Goal: Task Accomplishment & Management: Use online tool/utility

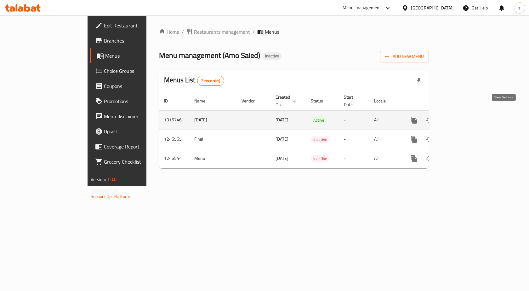
click at [463, 116] on icon "enhanced table" at bounding box center [460, 120] width 8 height 8
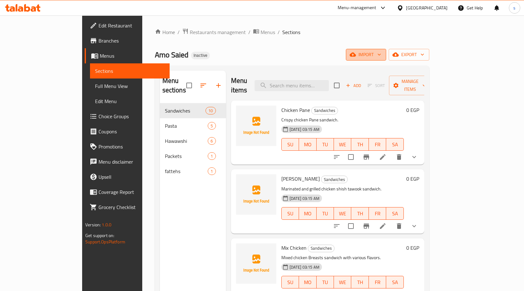
click at [381, 54] on span "import" at bounding box center [366, 55] width 30 height 8
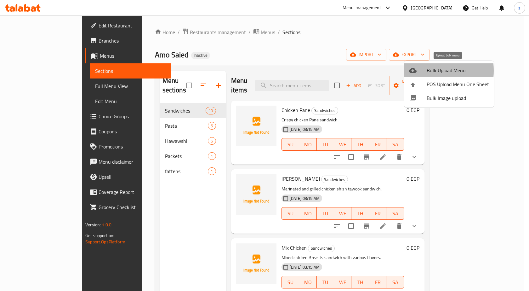
click at [413, 71] on icon at bounding box center [413, 70] width 8 height 8
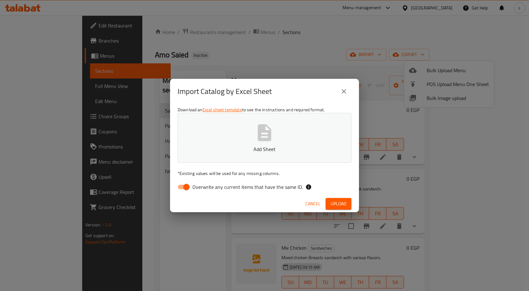
click at [182, 187] on input "Overwrite any current items that have the same ID." at bounding box center [187, 187] width 36 height 12
checkbox input "false"
drag, startPoint x: 336, startPoint y: 205, endPoint x: 334, endPoint y: 202, distance: 3.5
click at [335, 204] on span "Upload" at bounding box center [339, 204] width 16 height 8
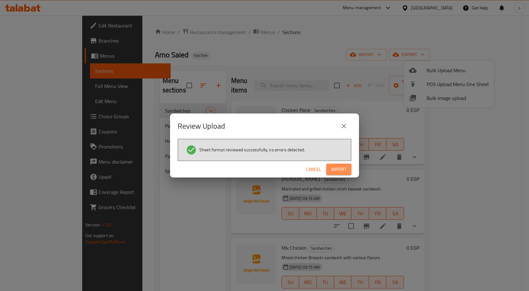
click at [337, 173] on span "Import" at bounding box center [338, 169] width 15 height 8
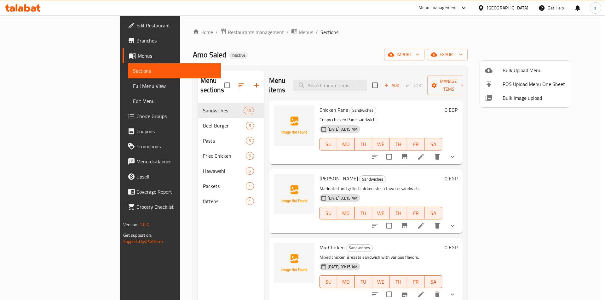
click at [151, 115] on div at bounding box center [302, 150] width 605 height 300
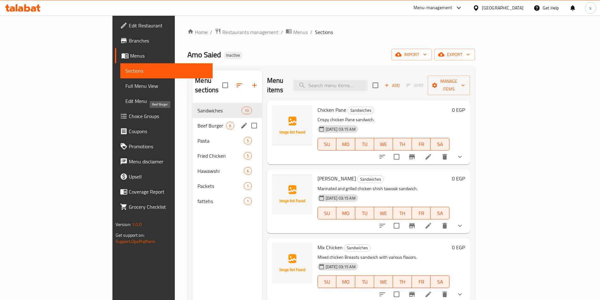
click at [197, 122] on span "Beef Burger" at bounding box center [211, 126] width 29 height 8
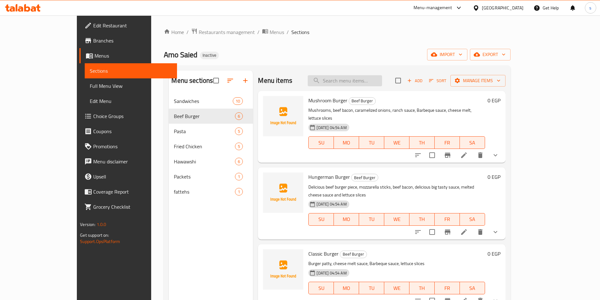
click at [361, 77] on input "search" at bounding box center [345, 80] width 74 height 11
type input "l"
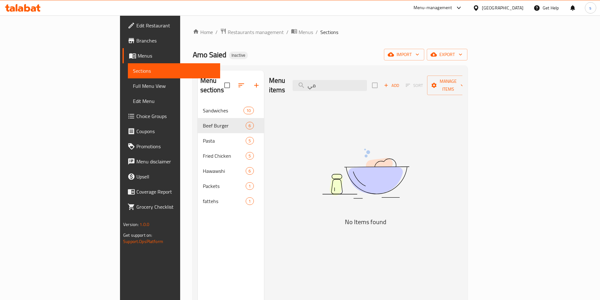
type input "م"
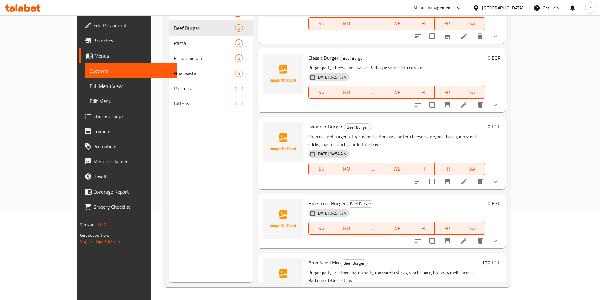
scroll to position [119, 0]
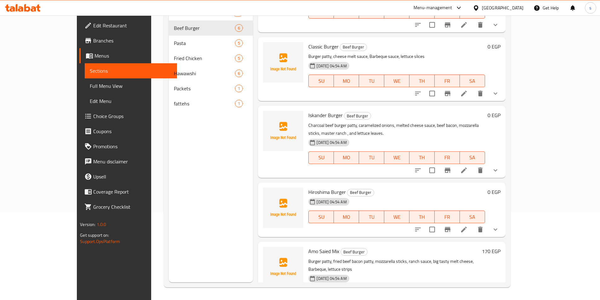
click at [467, 168] on icon at bounding box center [464, 171] width 6 height 6
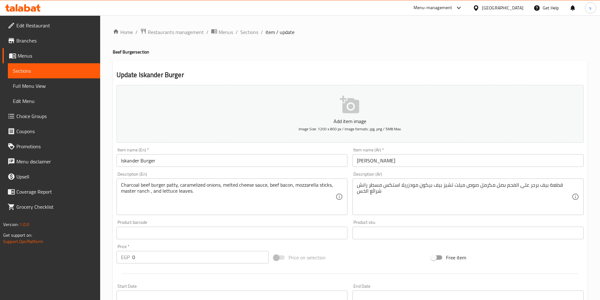
click at [50, 55] on span "Menus" at bounding box center [56, 56] width 77 height 8
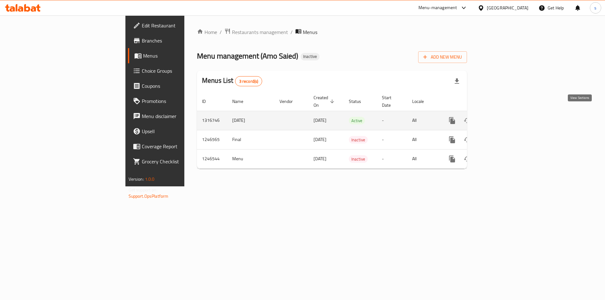
click at [501, 117] on icon "enhanced table" at bounding box center [498, 121] width 8 height 8
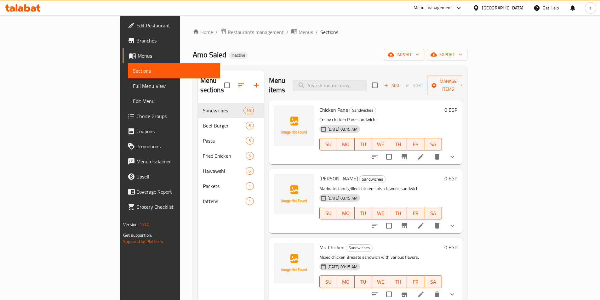
click at [133, 88] on span "Full Menu View" at bounding box center [174, 86] width 82 height 8
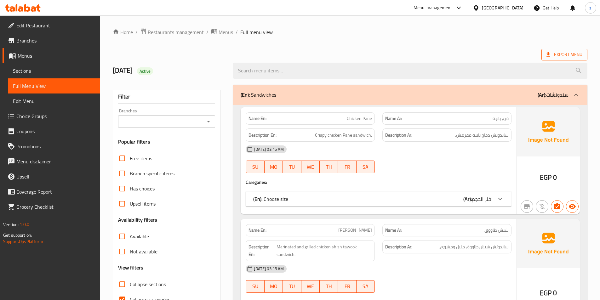
click at [529, 50] on span "Export Menu" at bounding box center [564, 55] width 46 height 12
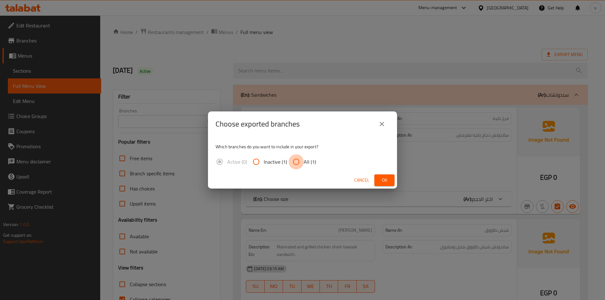
click at [297, 160] on input "All (1)" at bounding box center [296, 161] width 15 height 15
radio input "true"
click at [382, 177] on span "Ok" at bounding box center [384, 180] width 10 height 8
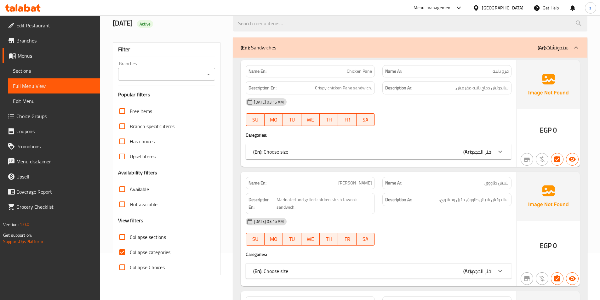
scroll to position [94, 0]
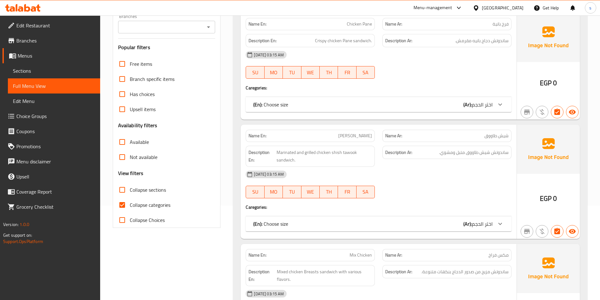
click at [124, 204] on input "Collapse categories" at bounding box center [122, 204] width 15 height 15
checkbox input "false"
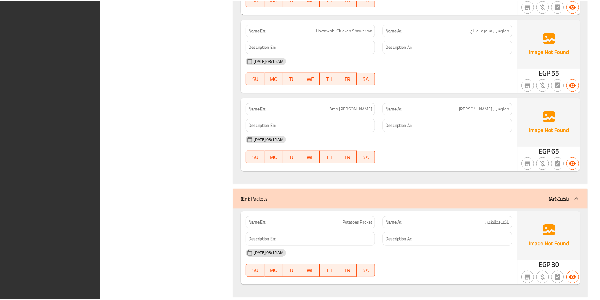
scroll to position [4854, 0]
